Goal: Check status: Check status

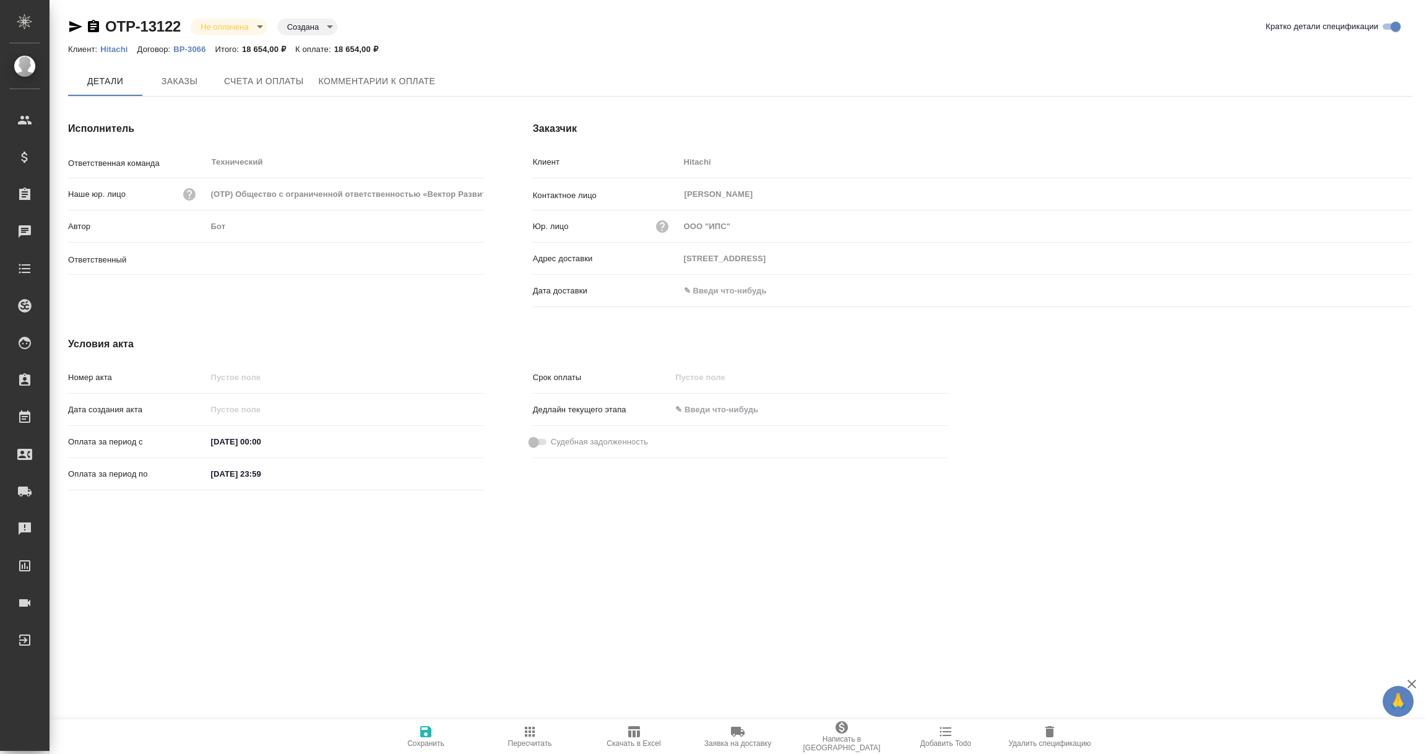
type input "[PERSON_NAME]"
click at [730, 288] on input "text" at bounding box center [733, 291] width 108 height 18
click at [1379, 289] on icon "button" at bounding box center [1376, 290] width 15 height 15
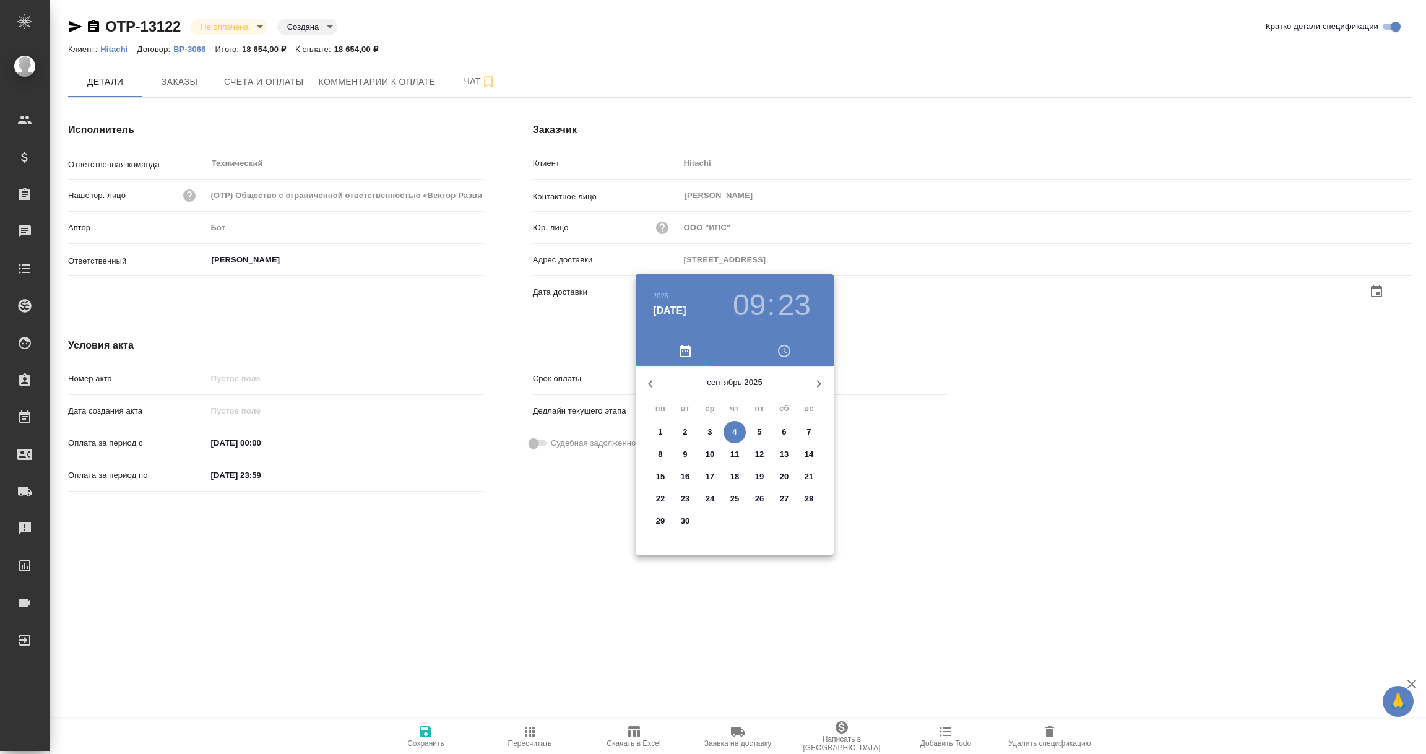
click at [736, 428] on p "4" at bounding box center [734, 432] width 4 height 12
type input "04.09.2025 09:23"
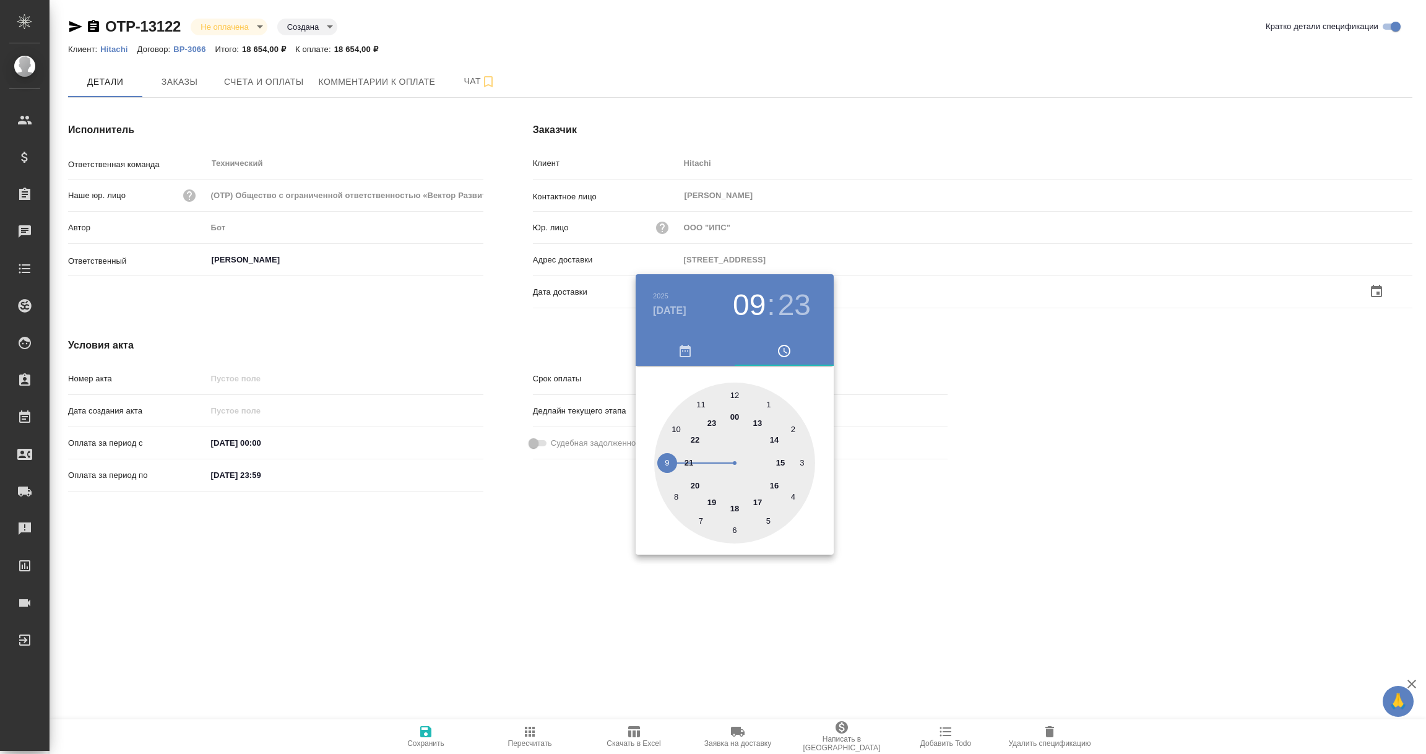
click at [460, 579] on div at bounding box center [713, 377] width 1426 height 754
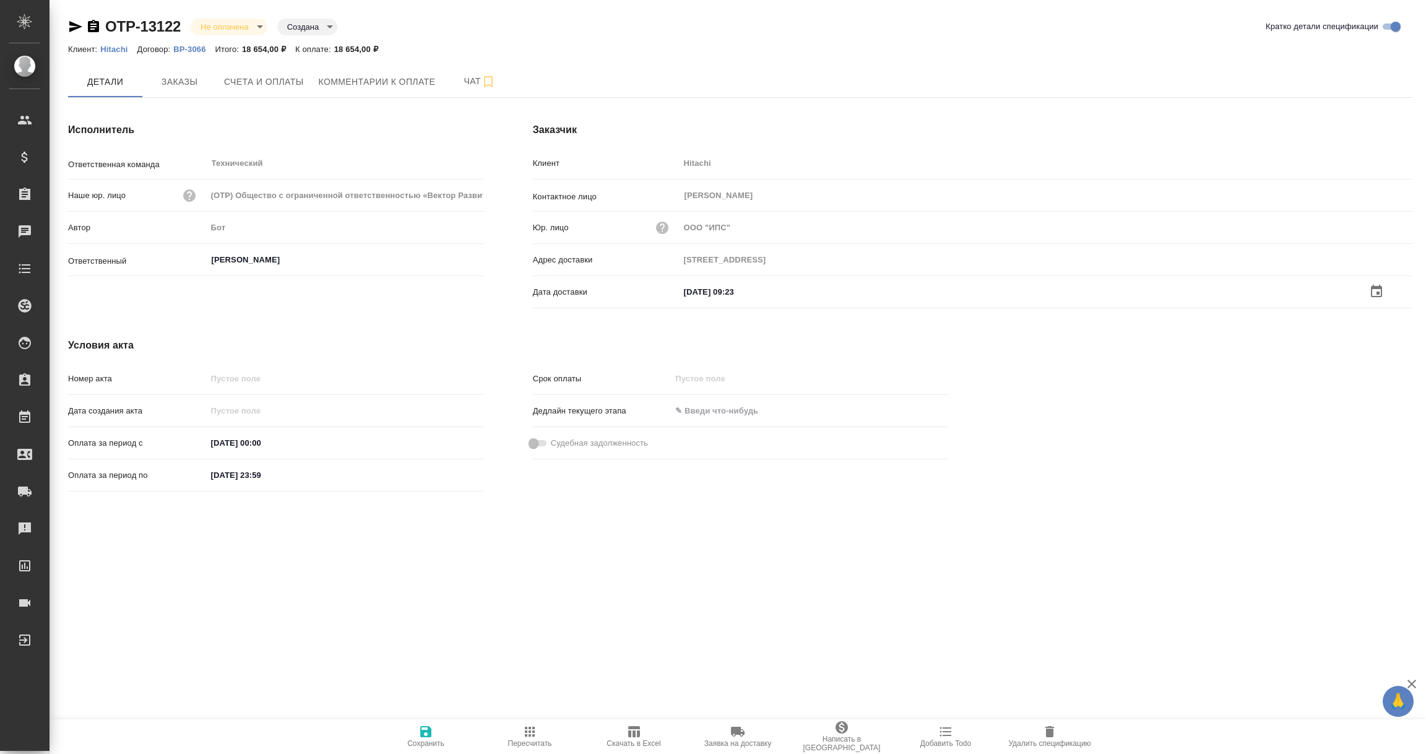
click at [426, 738] on icon "button" at bounding box center [425, 731] width 15 height 15
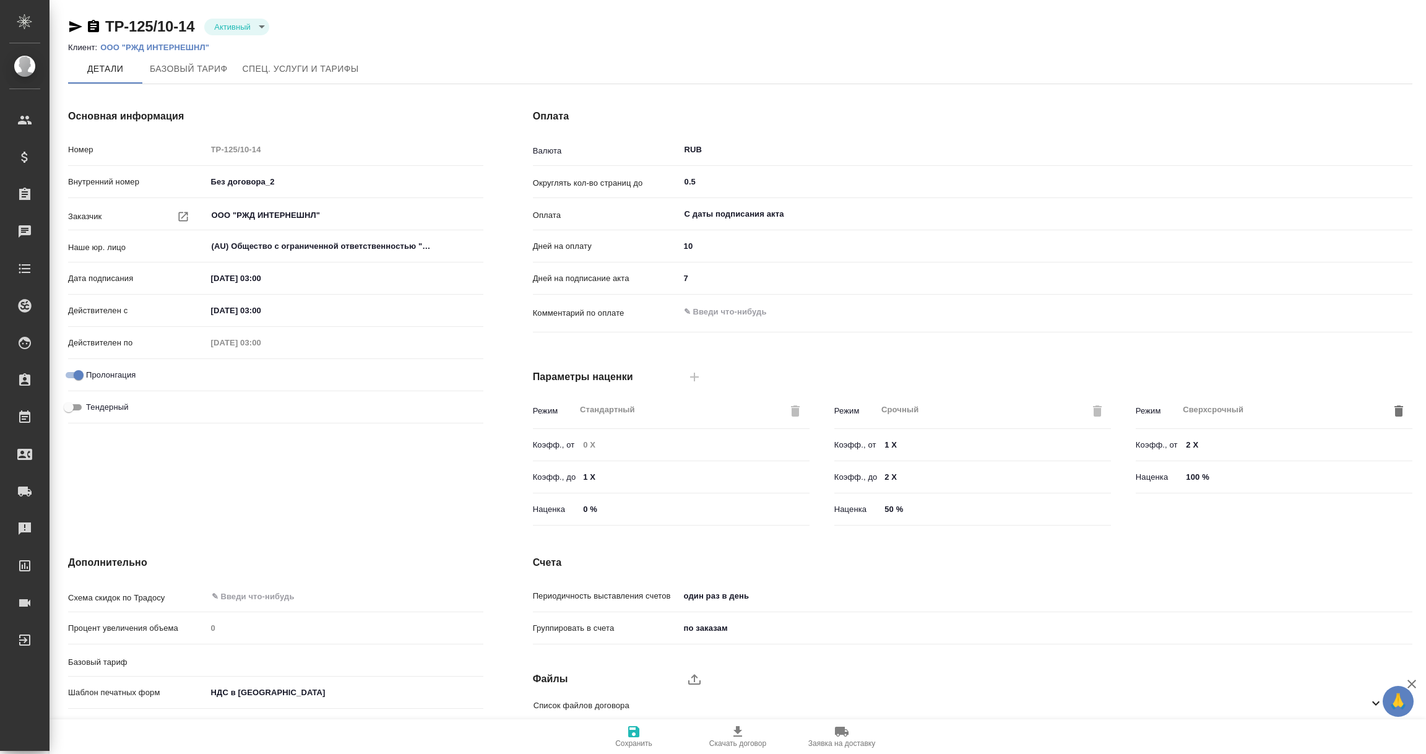
type input "без ТП"
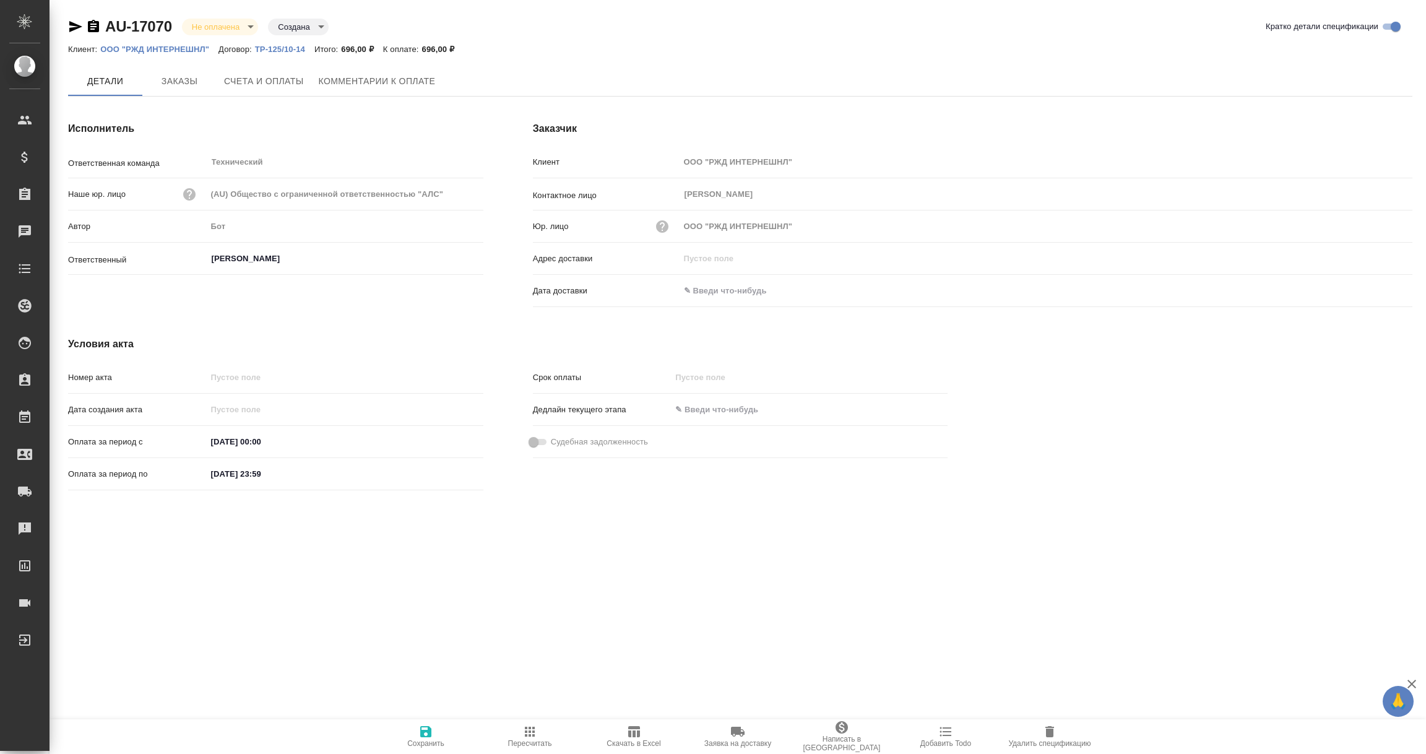
click at [723, 287] on input "text" at bounding box center [733, 291] width 108 height 18
click at [1375, 291] on icon "button" at bounding box center [1376, 290] width 15 height 15
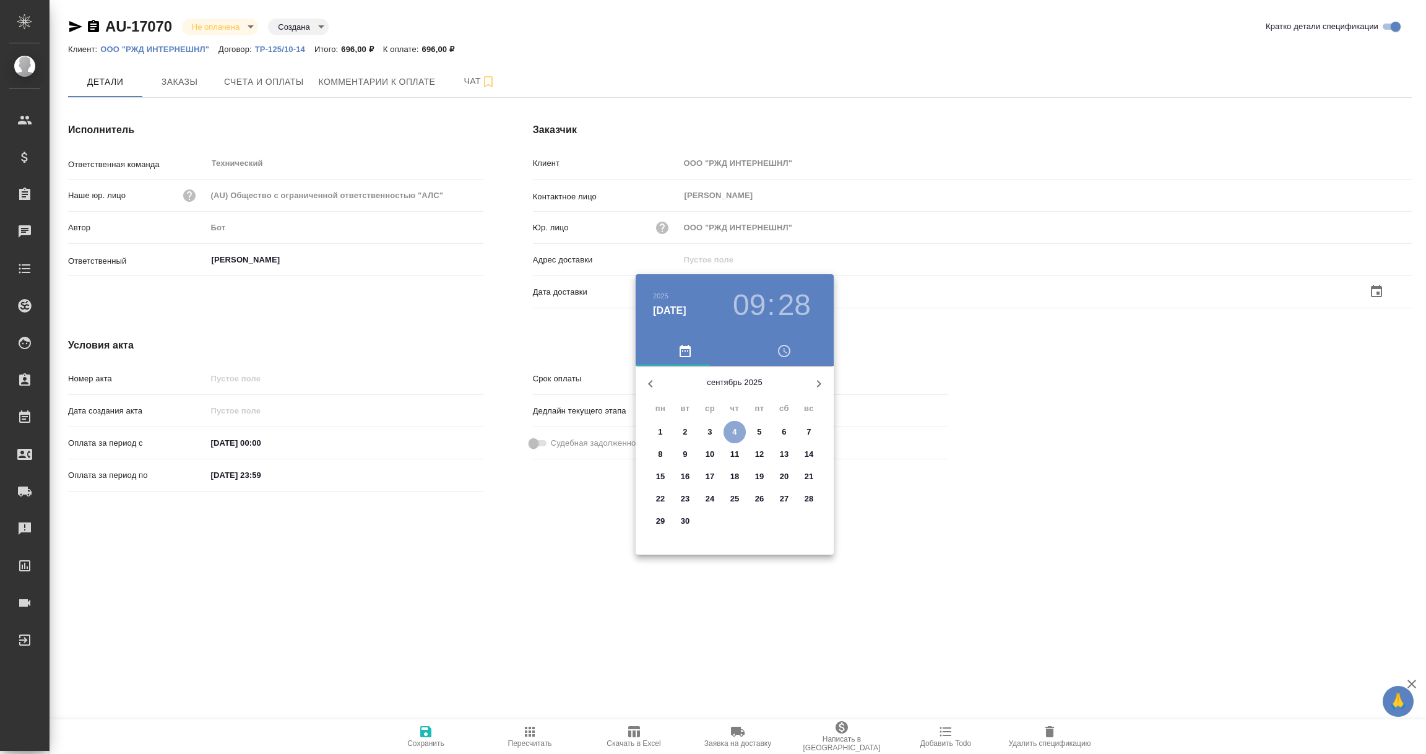
click at [734, 430] on p "4" at bounding box center [734, 432] width 4 height 12
type input "04.09.2025 09:28"
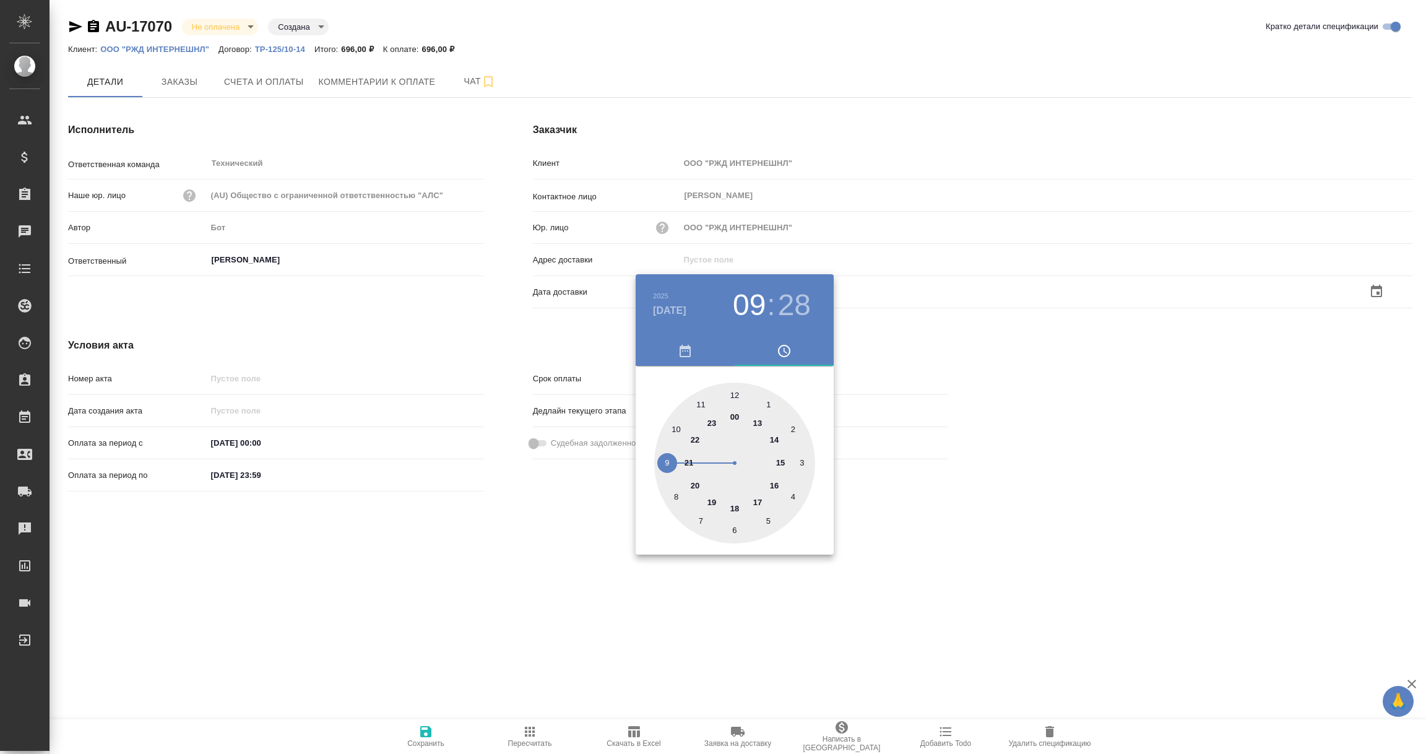
click at [448, 540] on div at bounding box center [713, 377] width 1426 height 754
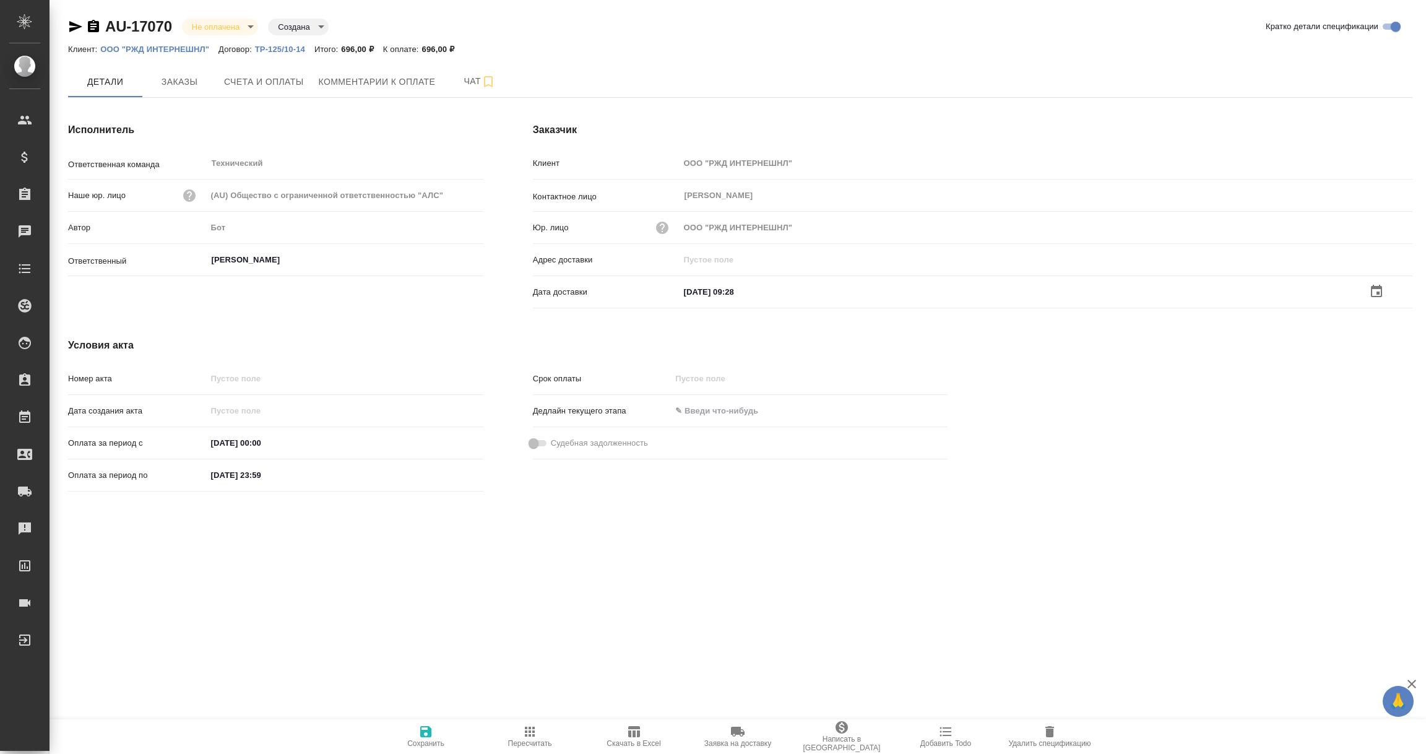
click at [429, 731] on icon "button" at bounding box center [425, 731] width 11 height 11
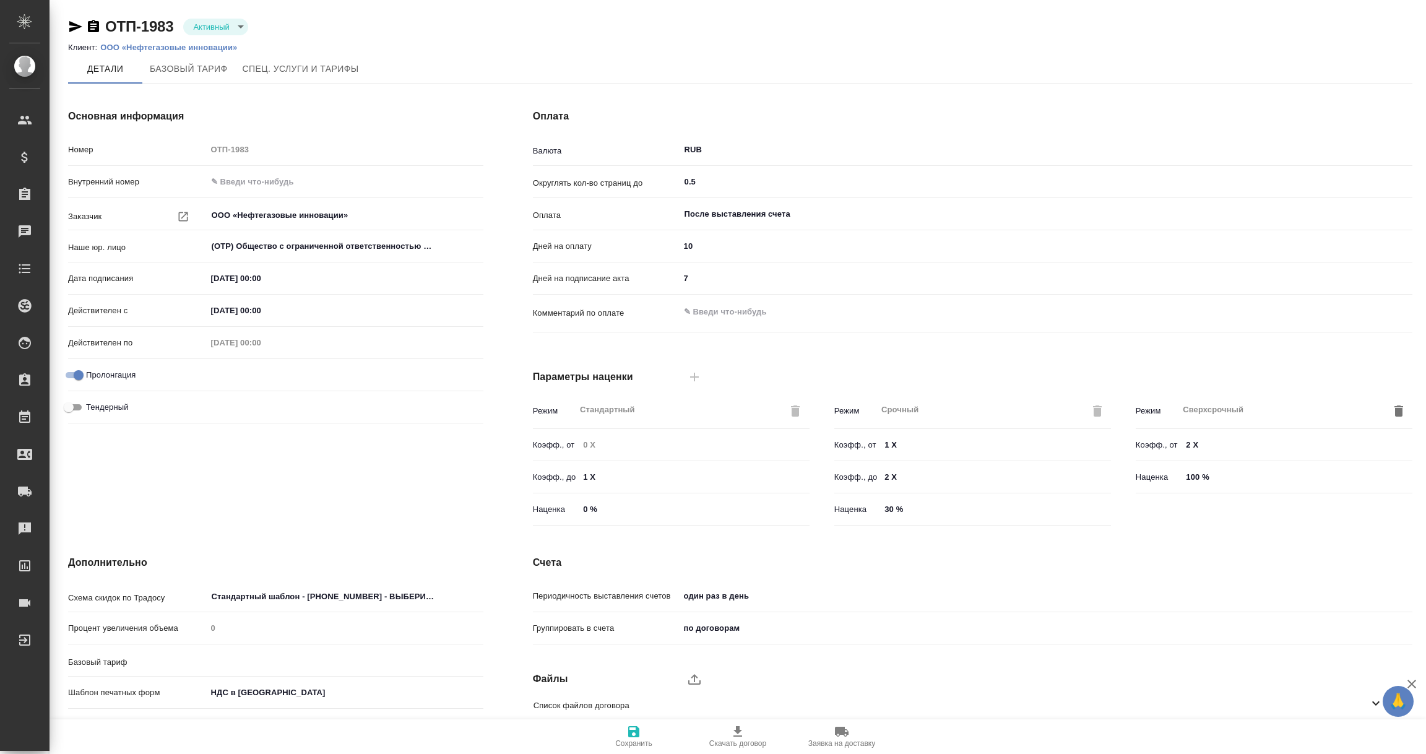
type input "Новый, 2022 (руб.)"
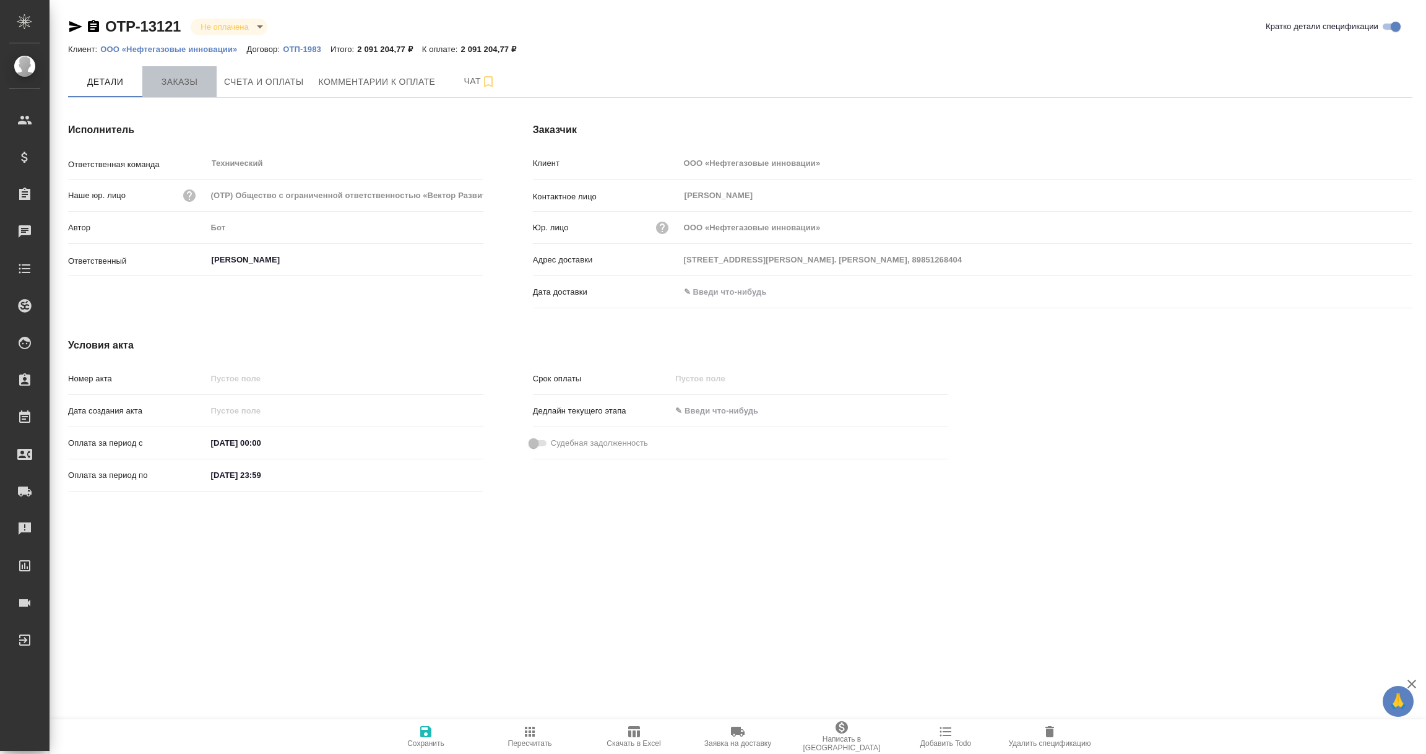
click at [183, 82] on span "Заказы" at bounding box center [179, 81] width 59 height 15
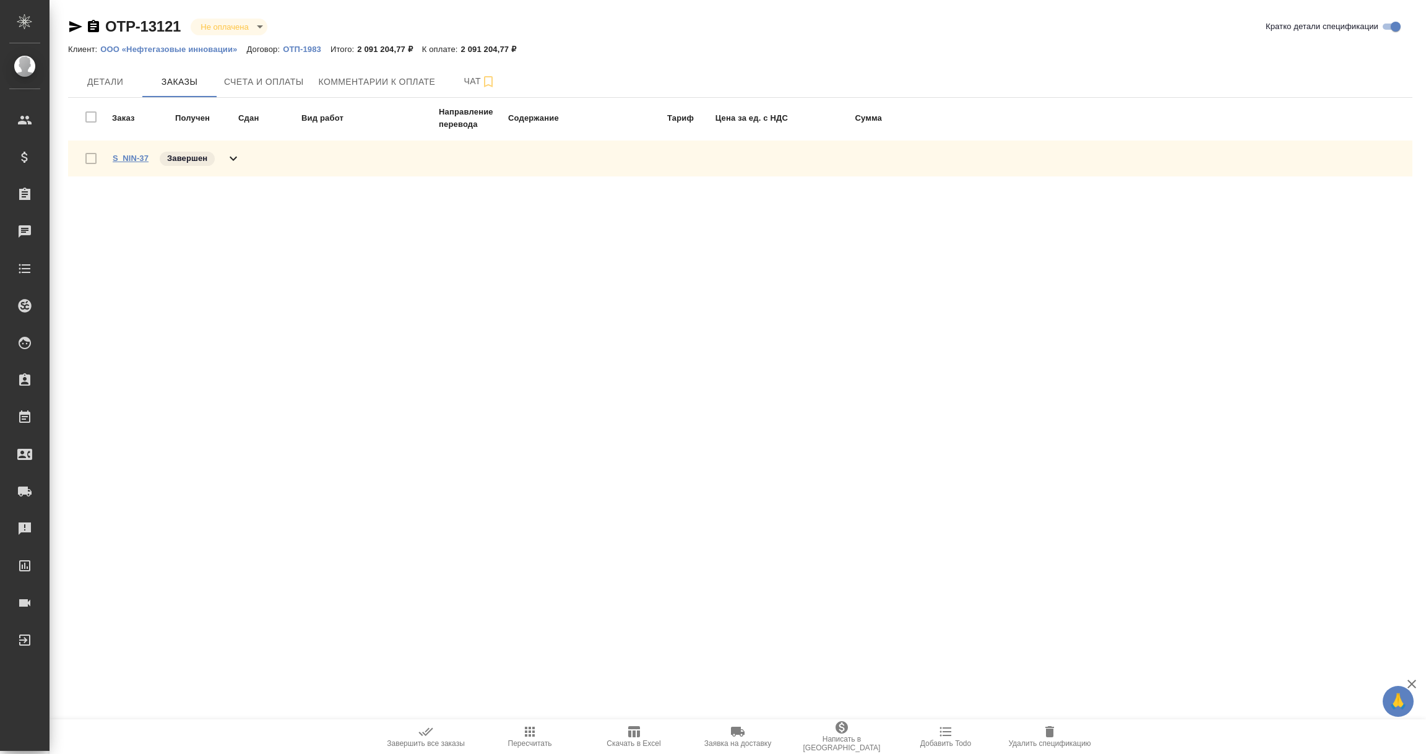
click at [139, 157] on link "S_NIN-37" at bounding box center [131, 157] width 36 height 9
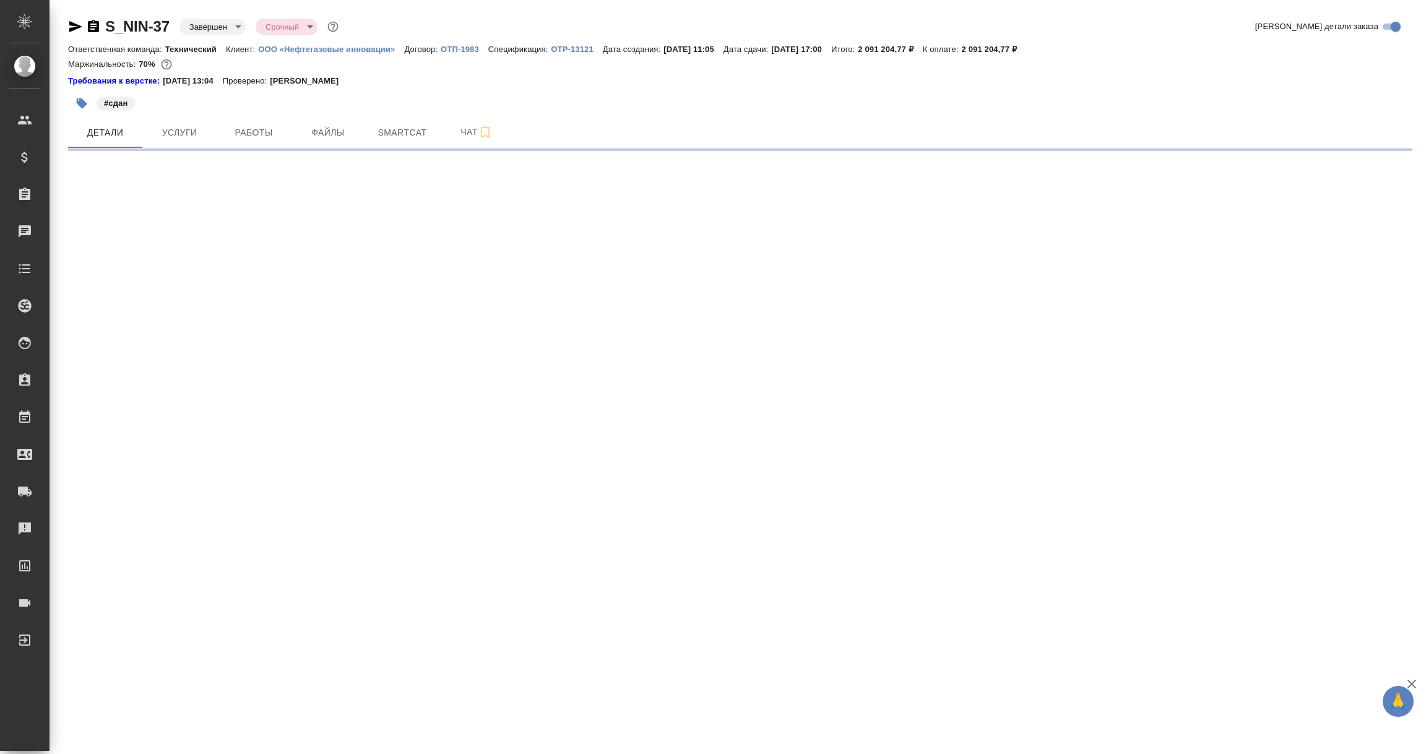
select select "RU"
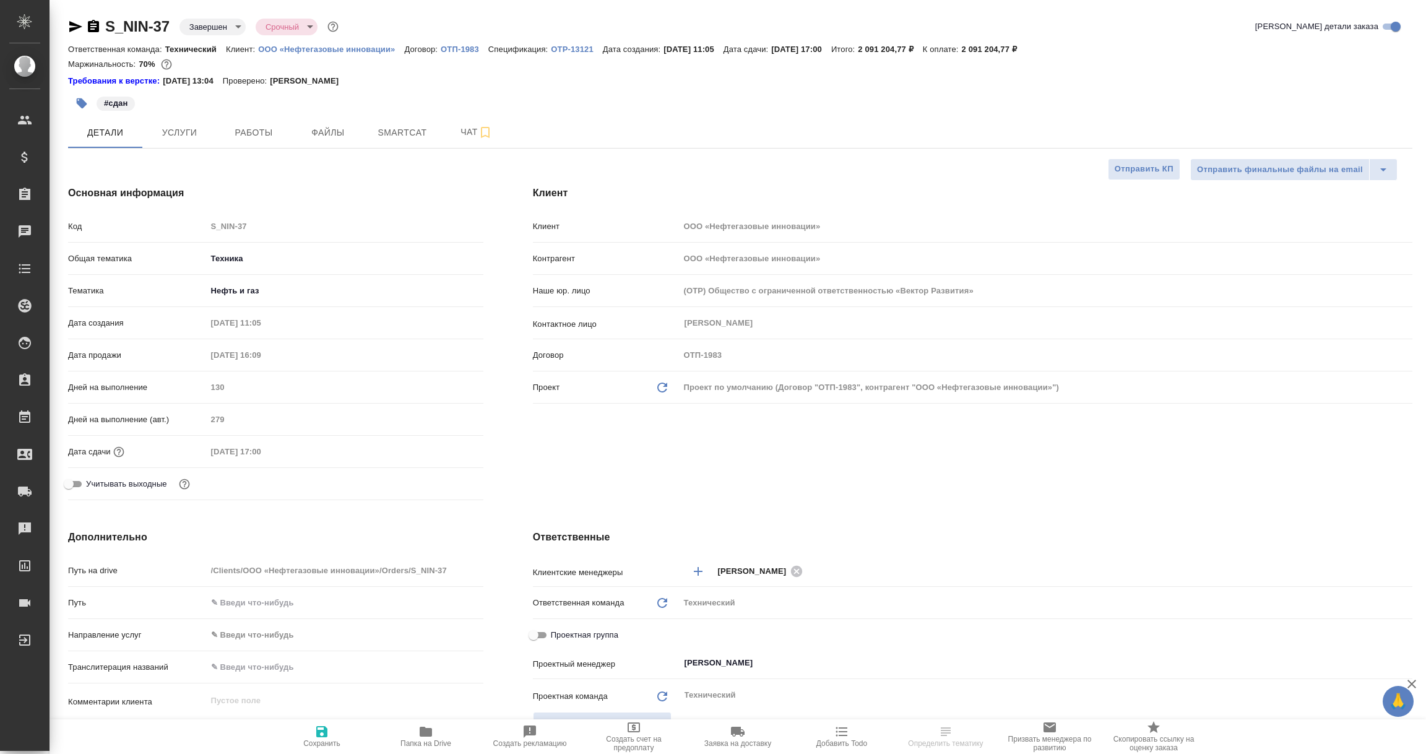
type textarea "x"
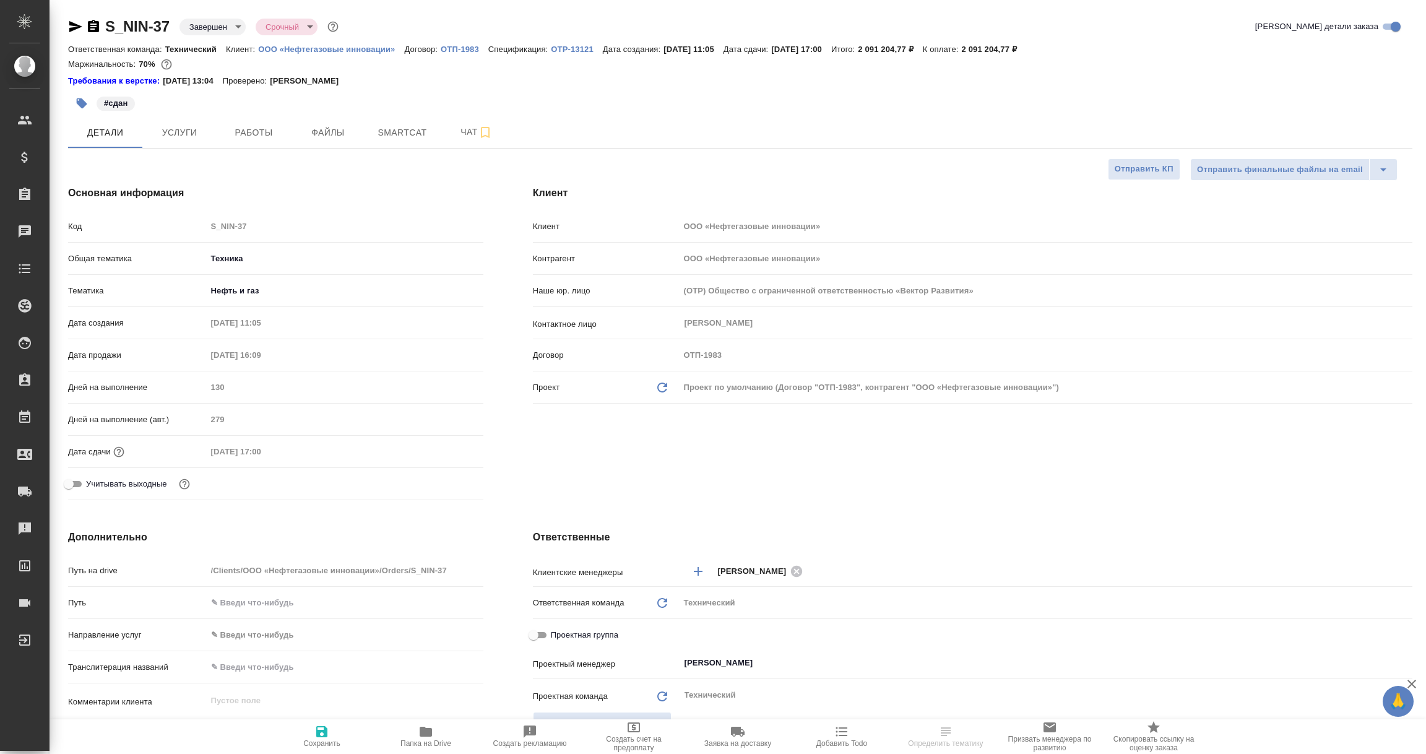
type textarea "x"
click at [188, 131] on span "Услуги" at bounding box center [179, 132] width 59 height 15
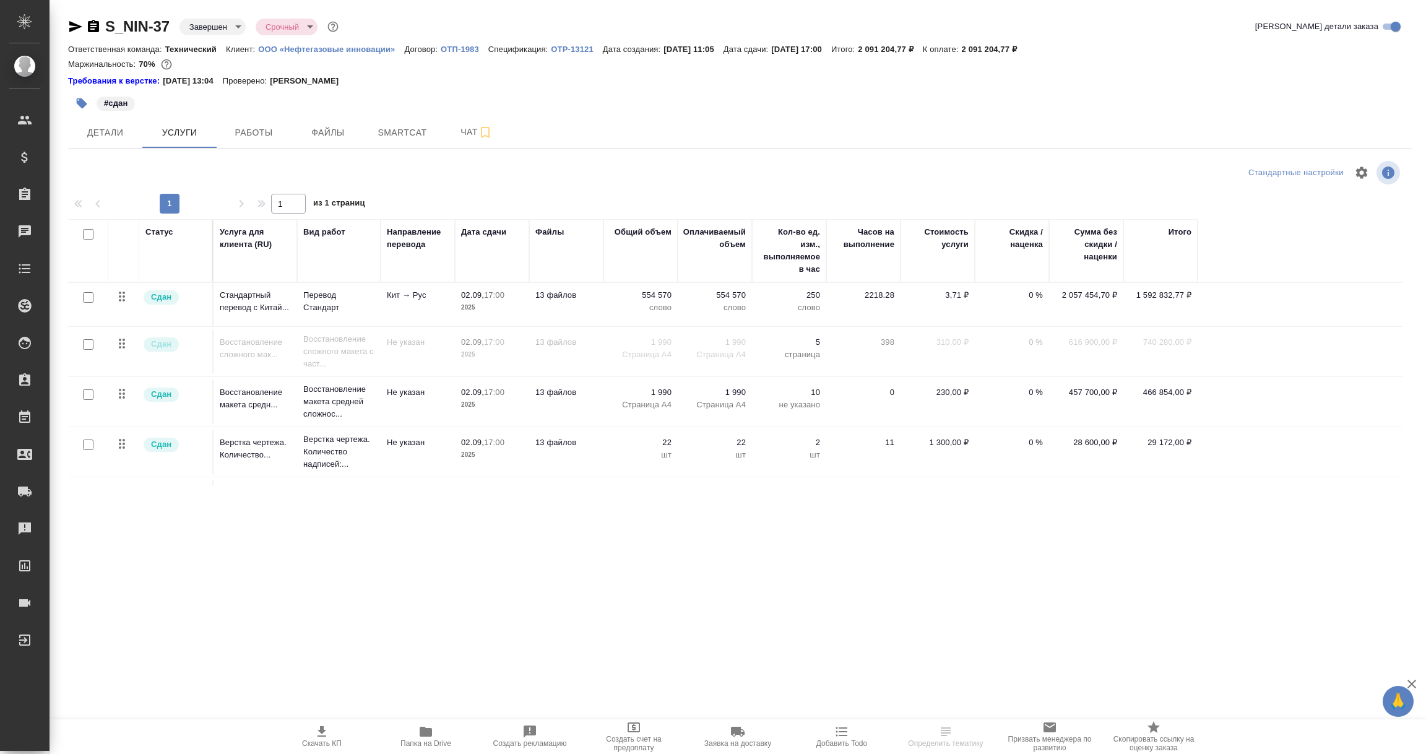
click at [316, 733] on icon "button" at bounding box center [321, 731] width 15 height 15
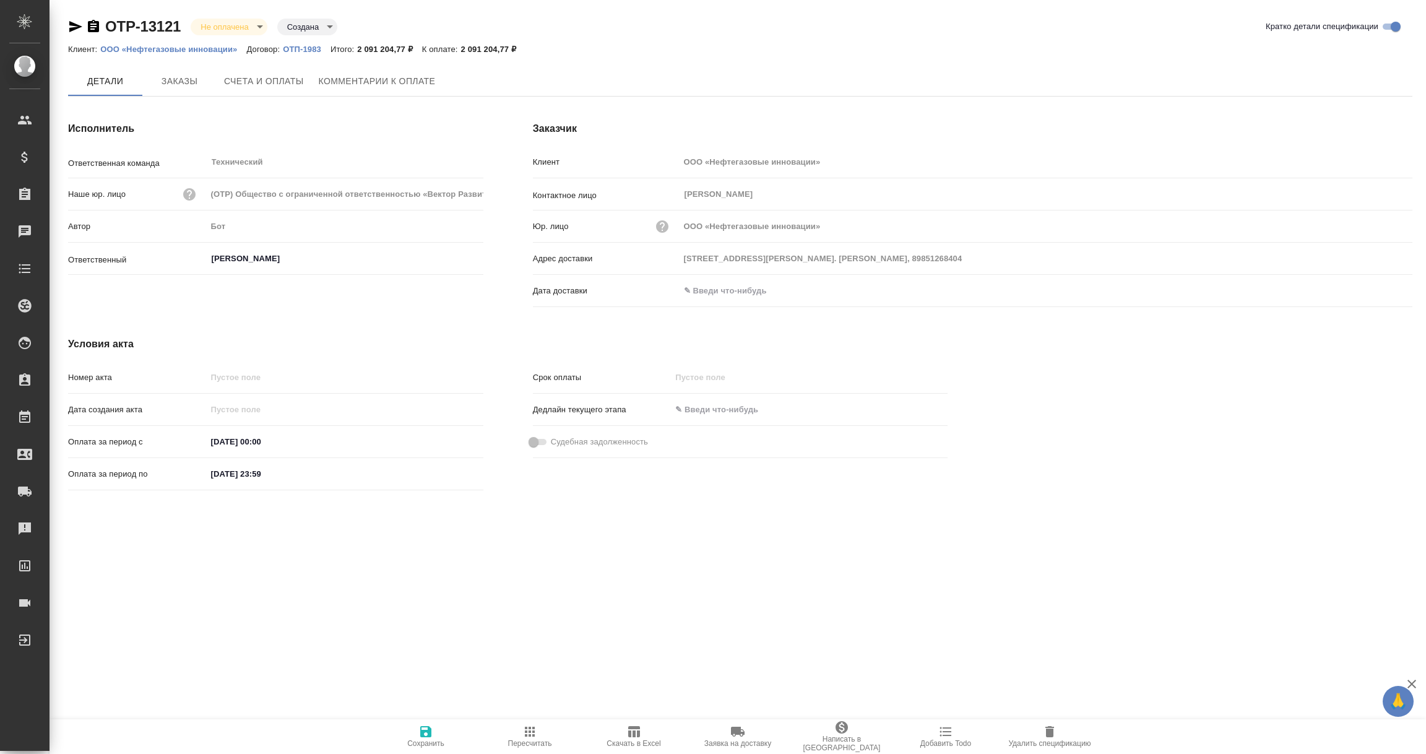
click at [730, 283] on input "text" at bounding box center [733, 291] width 108 height 18
click at [1380, 289] on icon "button" at bounding box center [1376, 291] width 15 height 15
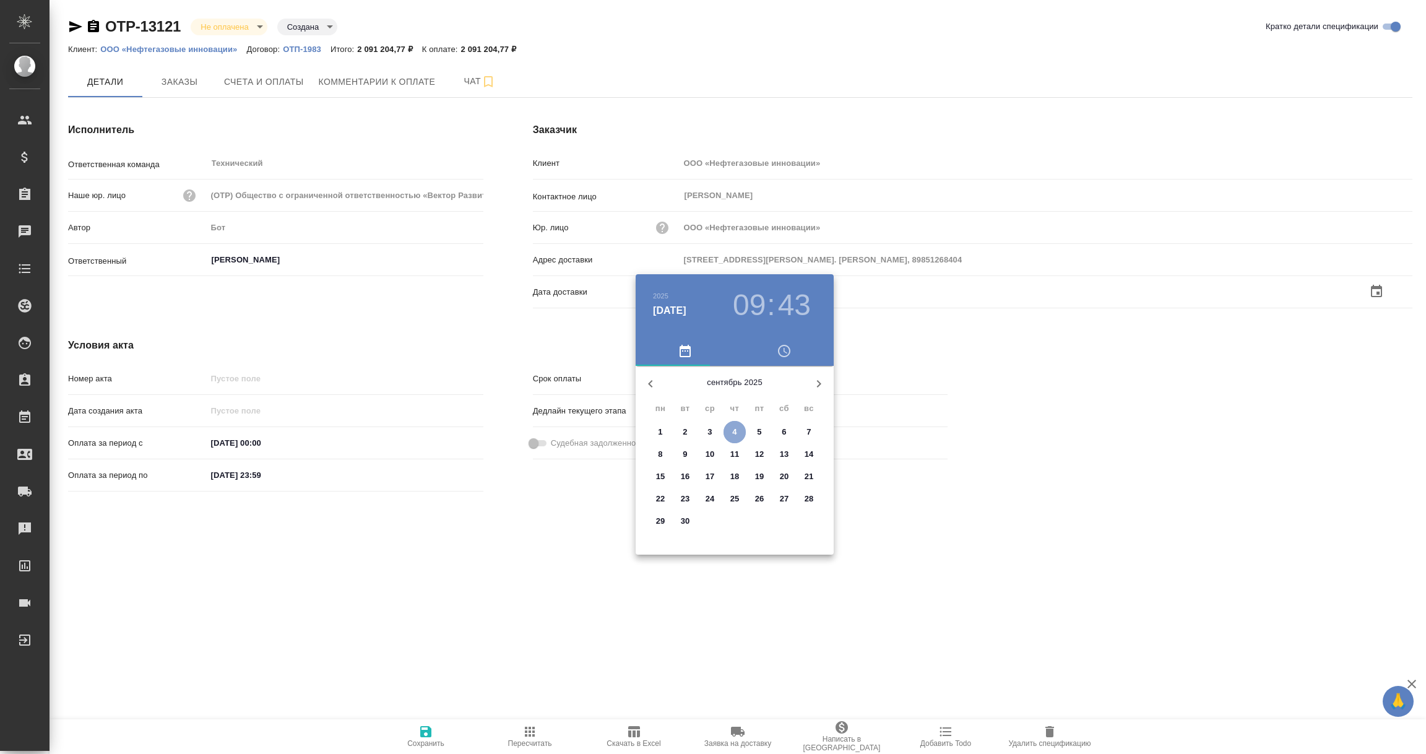
click at [733, 429] on p "4" at bounding box center [734, 432] width 4 height 12
type input "[DATE] 09:43"
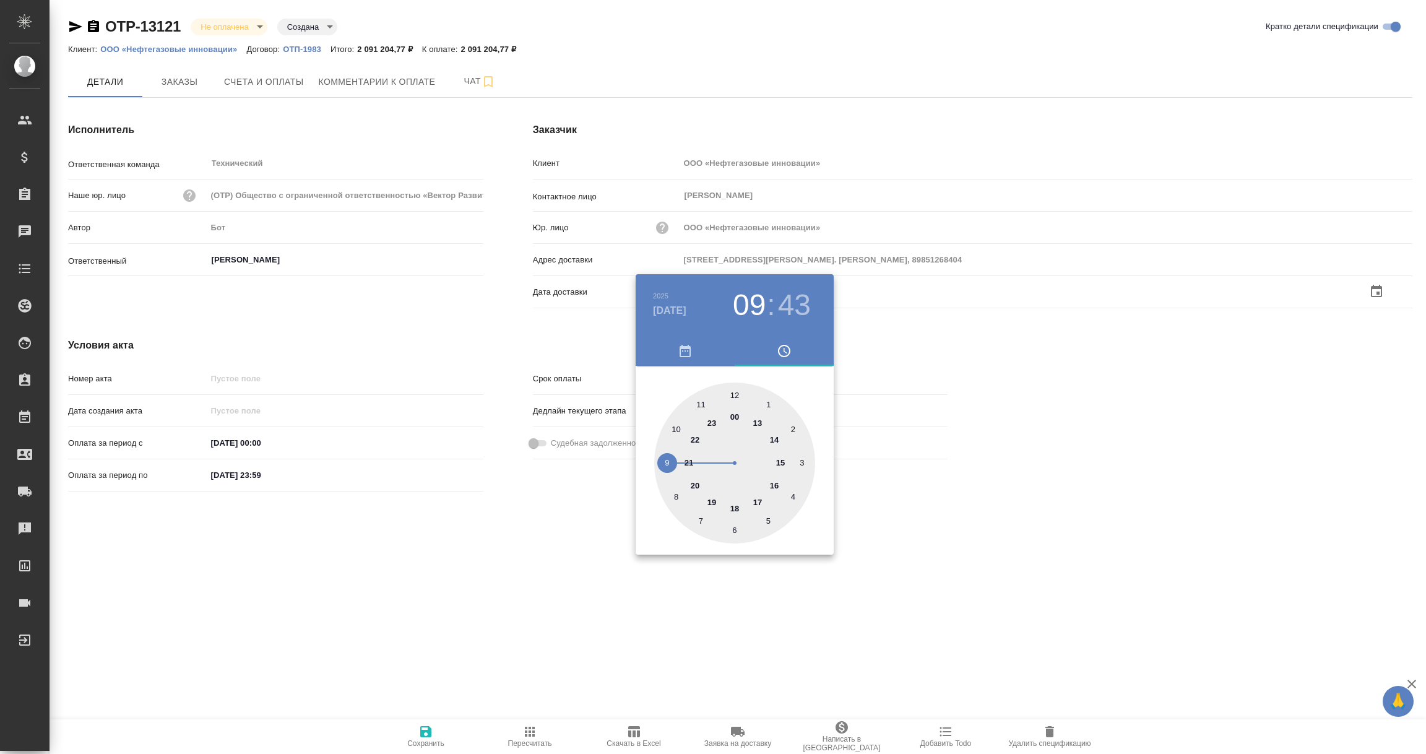
click at [507, 619] on div at bounding box center [713, 377] width 1426 height 754
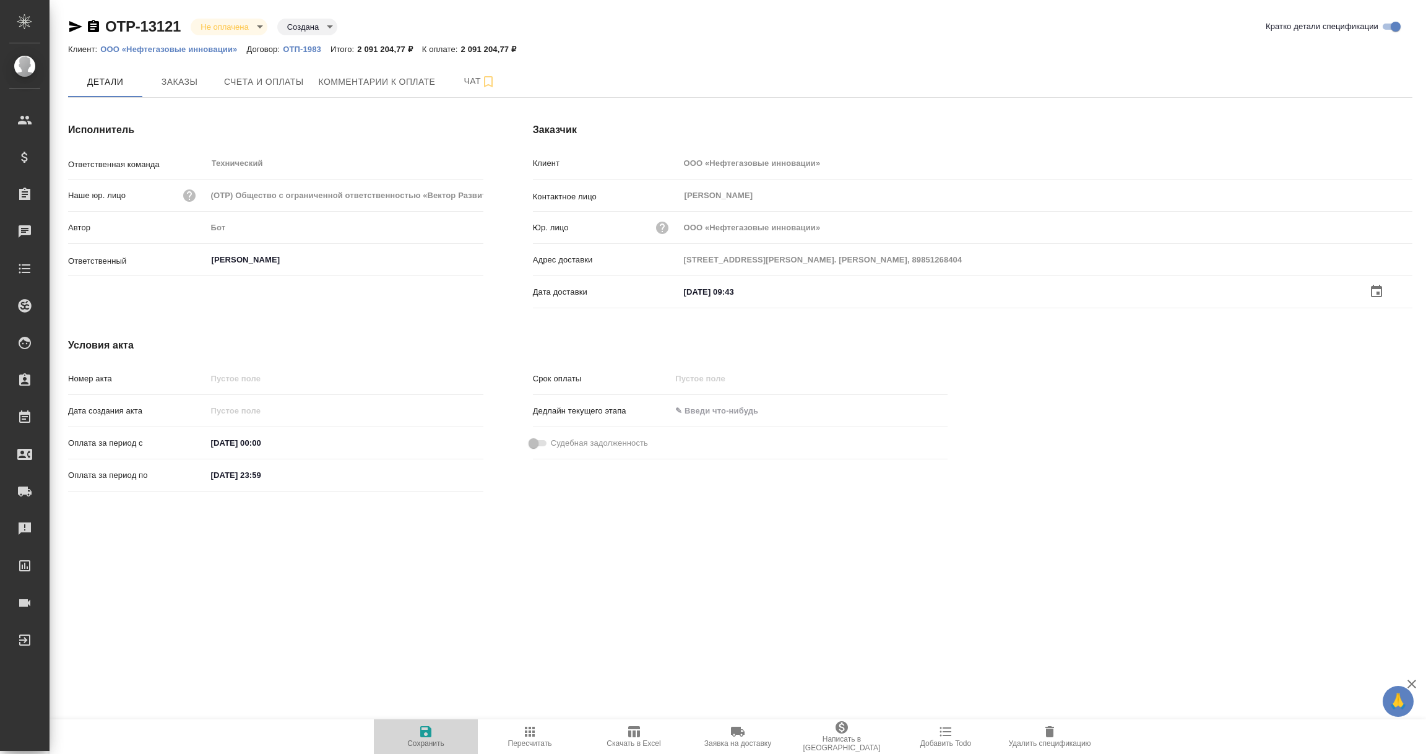
click at [425, 736] on icon "button" at bounding box center [425, 731] width 15 height 15
